Goal: Complete application form: Complete application form

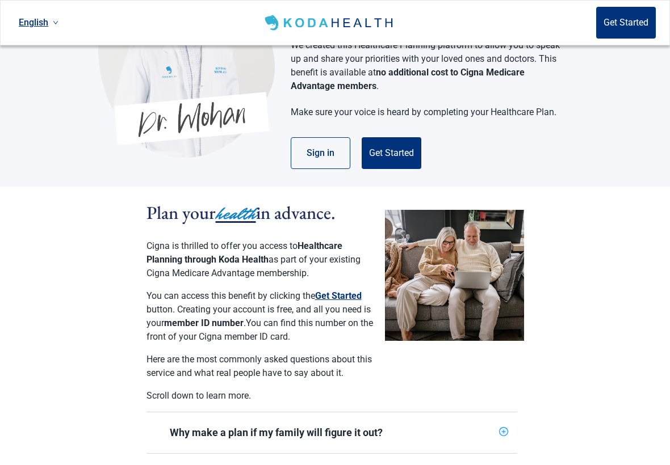
scroll to position [102, 0]
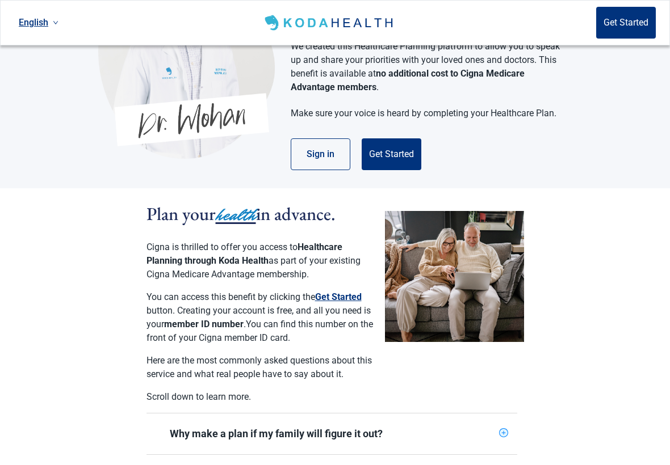
click at [399, 140] on button "Get Started" at bounding box center [391, 154] width 60 height 32
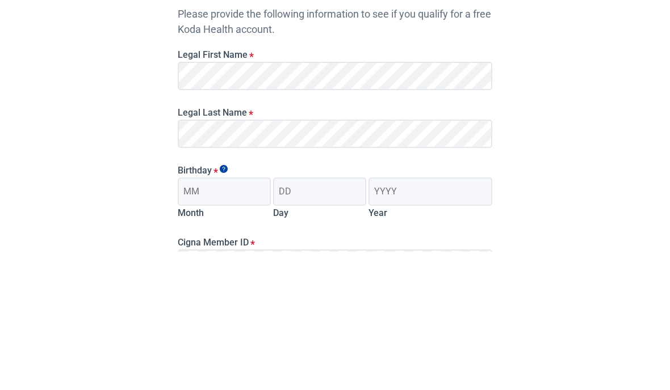
scroll to position [97, 0]
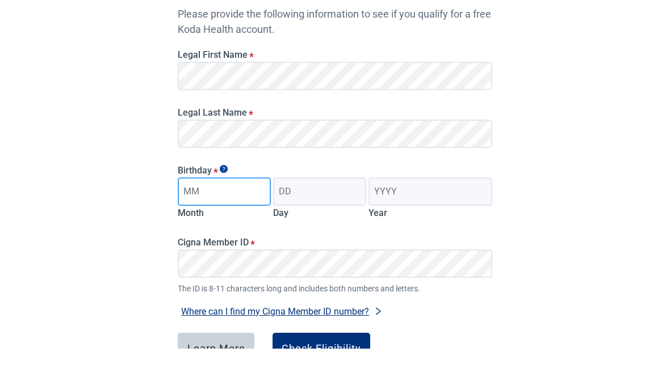
click at [248, 220] on input "Month" at bounding box center [224, 234] width 93 height 28
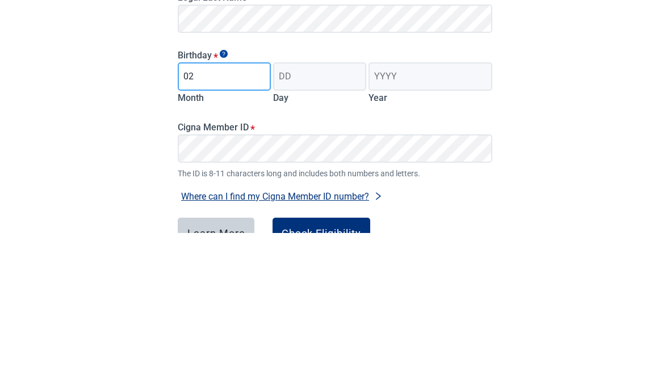
type input "02"
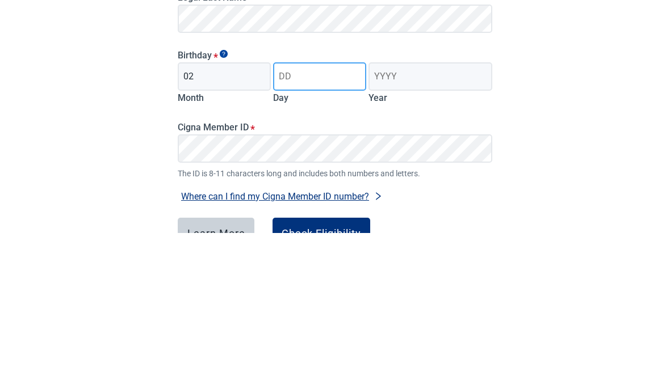
click at [343, 220] on input "Day" at bounding box center [319, 234] width 93 height 28
type input "06"
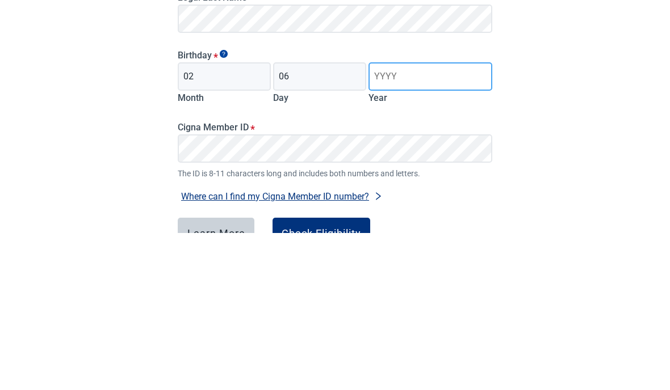
click at [411, 220] on input "Year" at bounding box center [430, 234] width 124 height 28
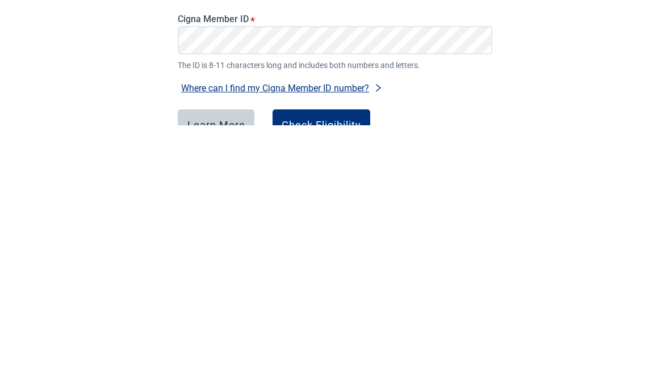
type input "1959"
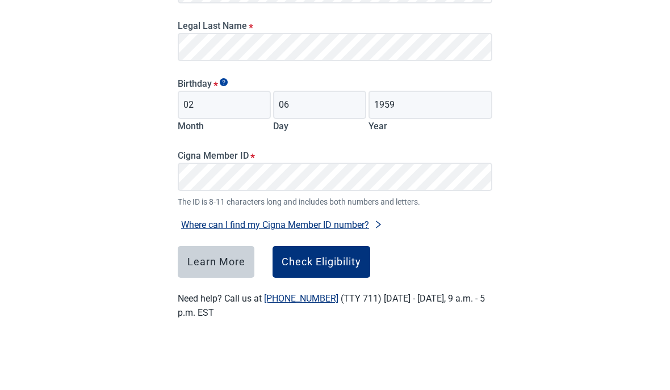
click at [350, 301] on div "Check Eligibility" at bounding box center [320, 306] width 79 height 11
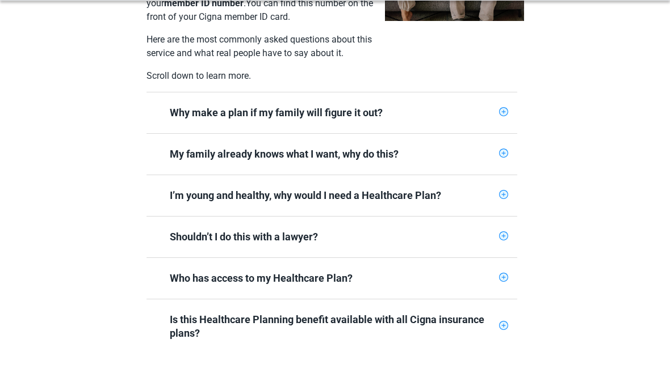
scroll to position [380, 0]
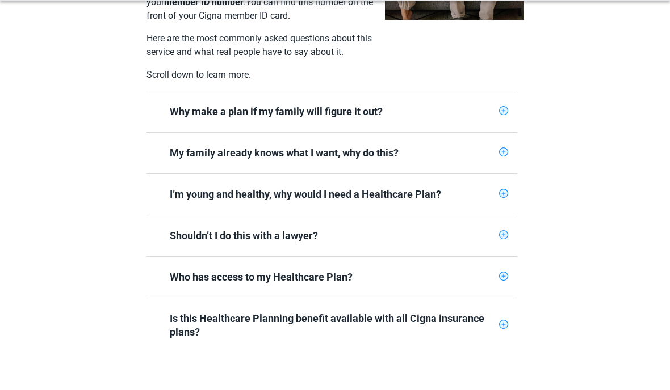
click at [503, 154] on icon "plus-circle" at bounding box center [503, 156] width 4 height 4
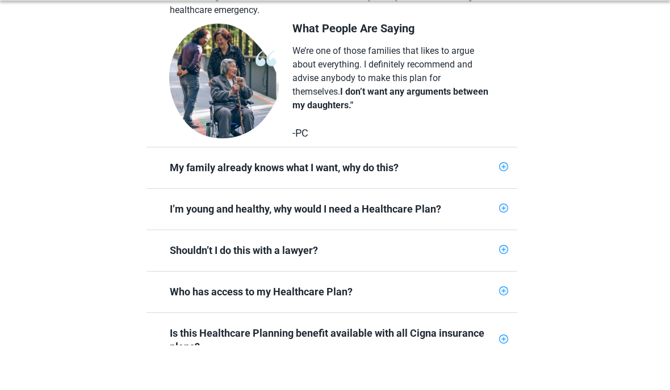
scroll to position [549, 0]
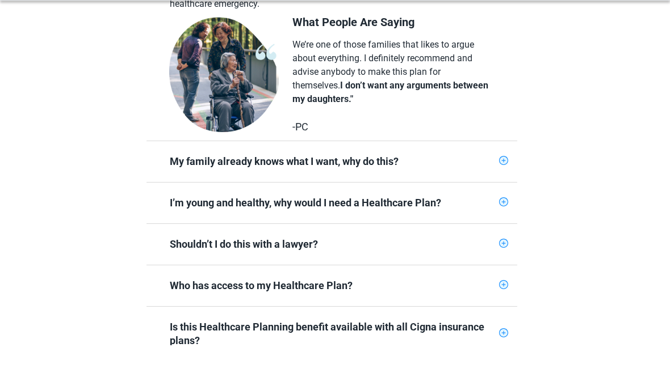
click at [500, 201] on icon "plus-circle" at bounding box center [503, 205] width 9 height 9
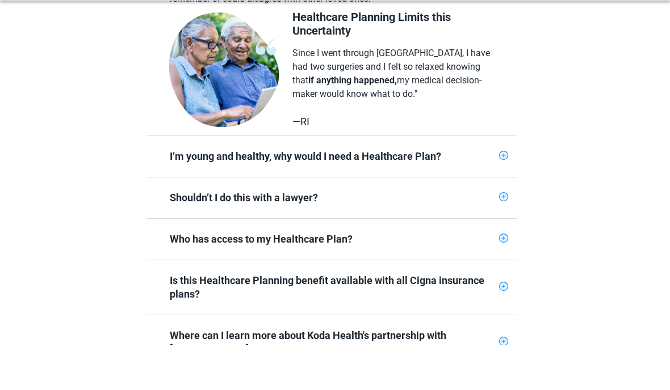
scroll to position [773, 0]
click at [505, 196] on icon "plus-circle" at bounding box center [502, 199] width 7 height 7
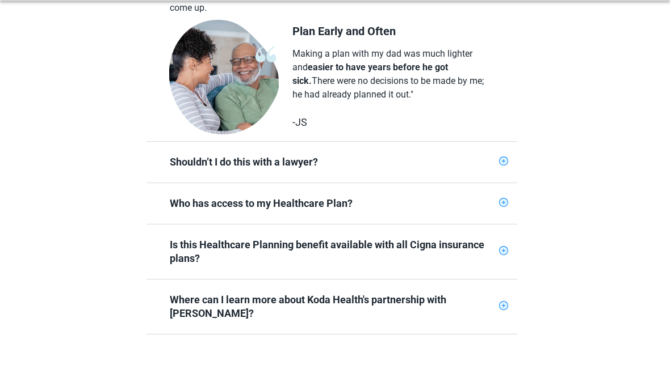
scroll to position [983, 0]
click at [501, 203] on icon "plus-circle" at bounding box center [502, 206] width 7 height 7
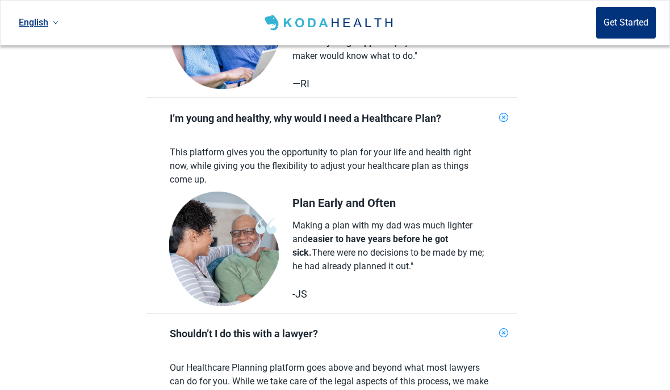
scroll to position [853, 0]
